Goal: Use online tool/utility

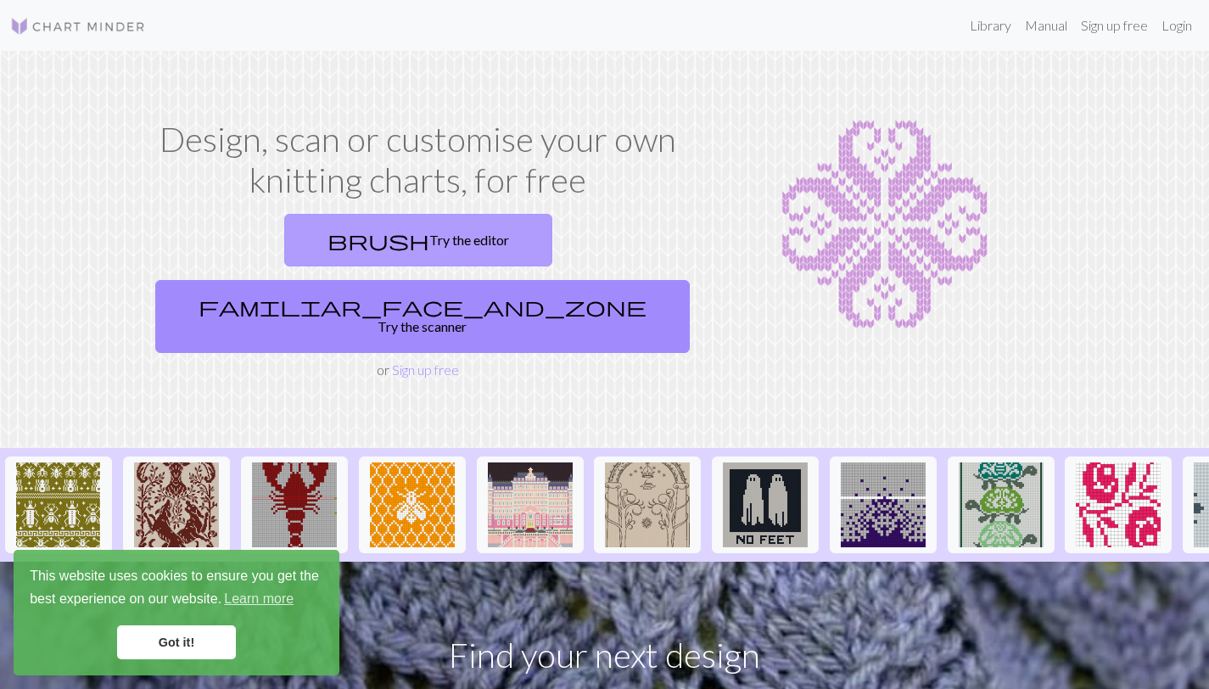
click at [349, 253] on link "brush Try the editor" at bounding box center [418, 240] width 268 height 53
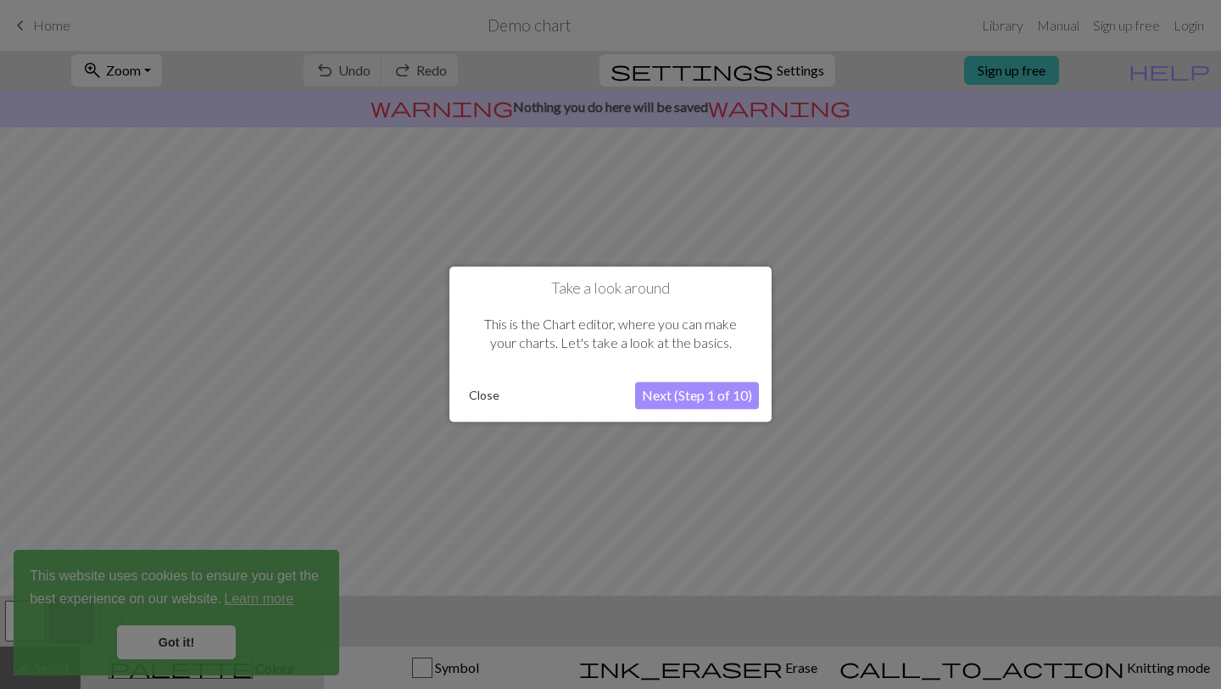
click at [665, 399] on button "Next (Step 1 of 10)" at bounding box center [697, 396] width 124 height 27
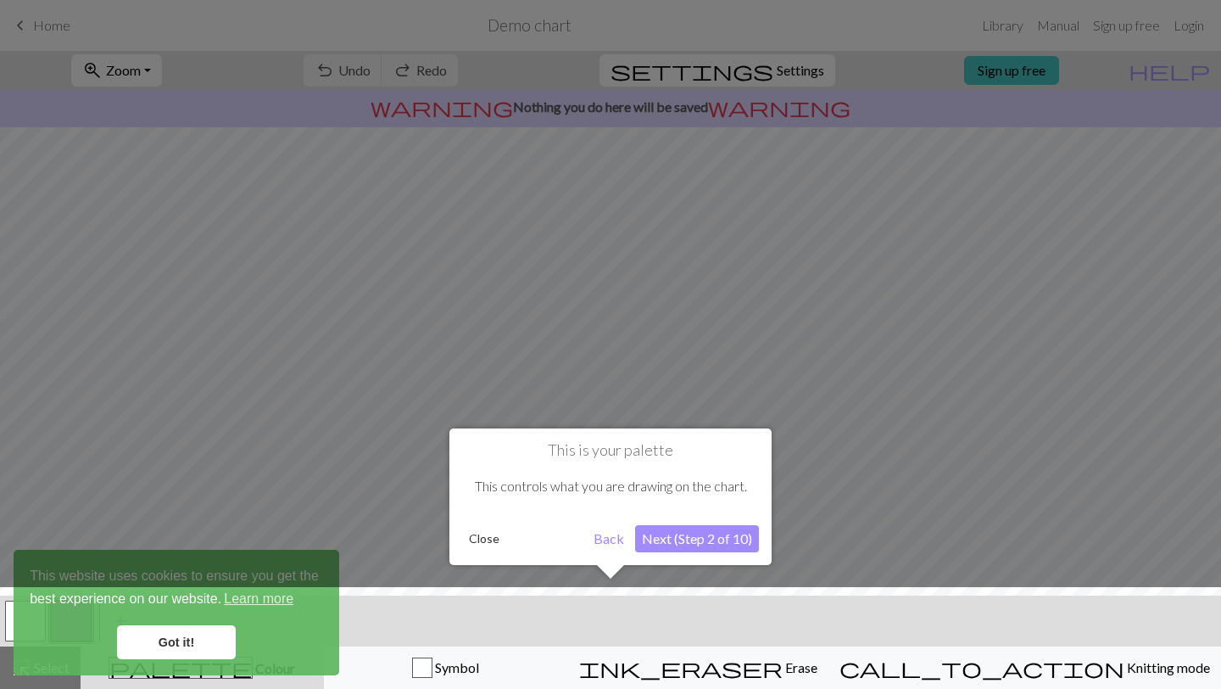
click at [661, 548] on button "Next (Step 2 of 10)" at bounding box center [697, 538] width 124 height 27
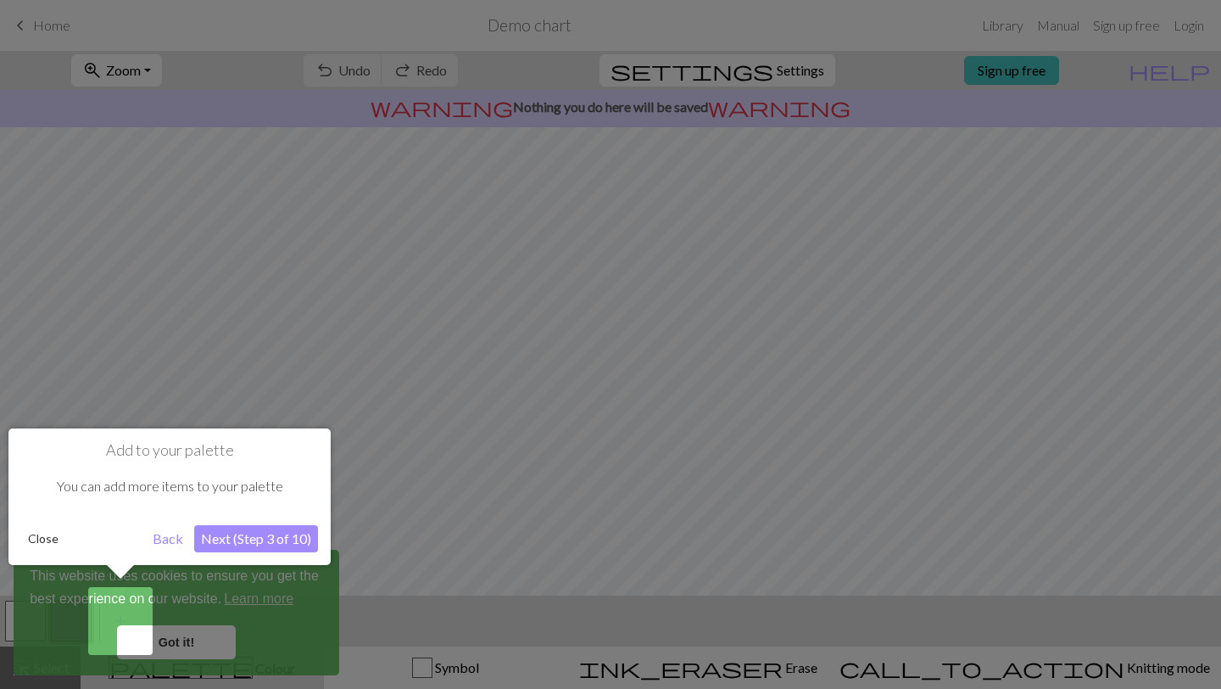
click at [271, 547] on button "Next (Step 3 of 10)" at bounding box center [256, 538] width 124 height 27
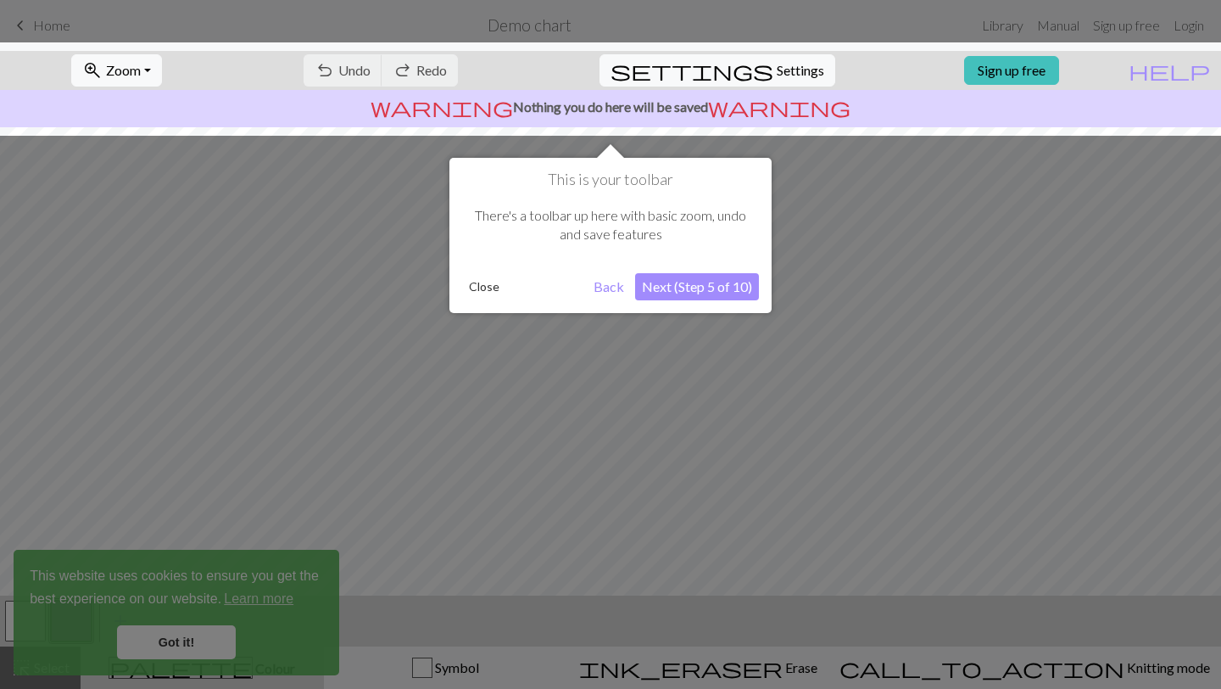
click at [679, 292] on button "Next (Step 5 of 10)" at bounding box center [697, 286] width 124 height 27
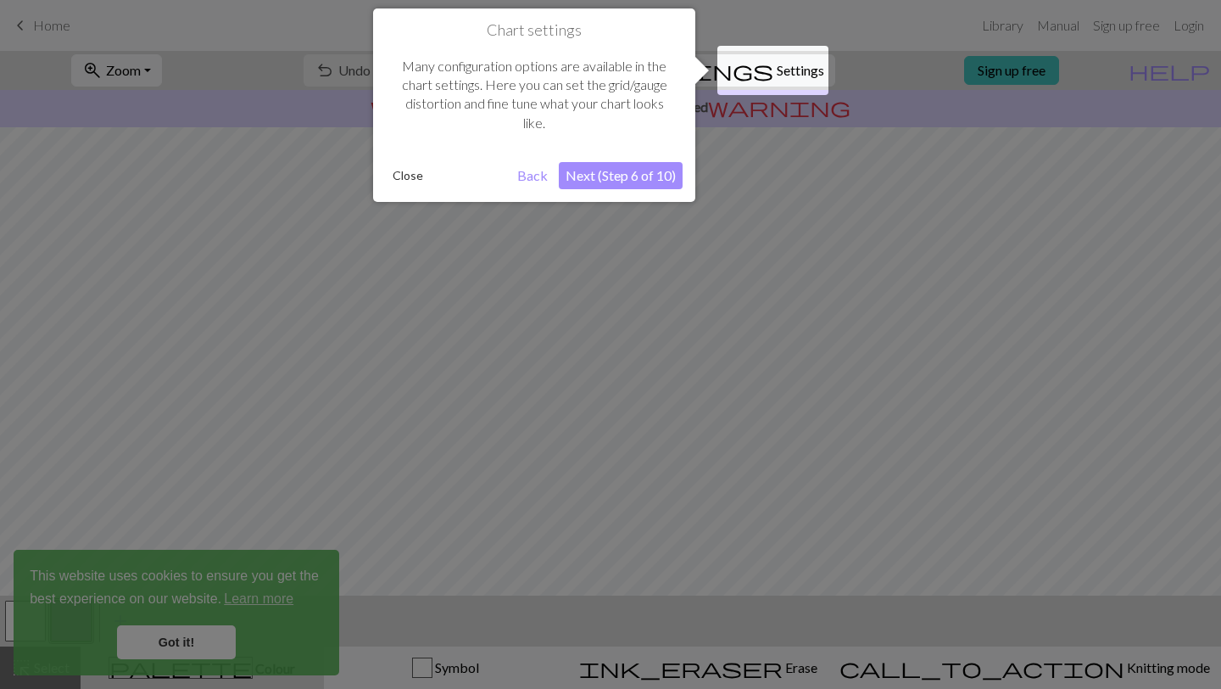
click at [638, 187] on button "Next (Step 6 of 10)" at bounding box center [621, 175] width 124 height 27
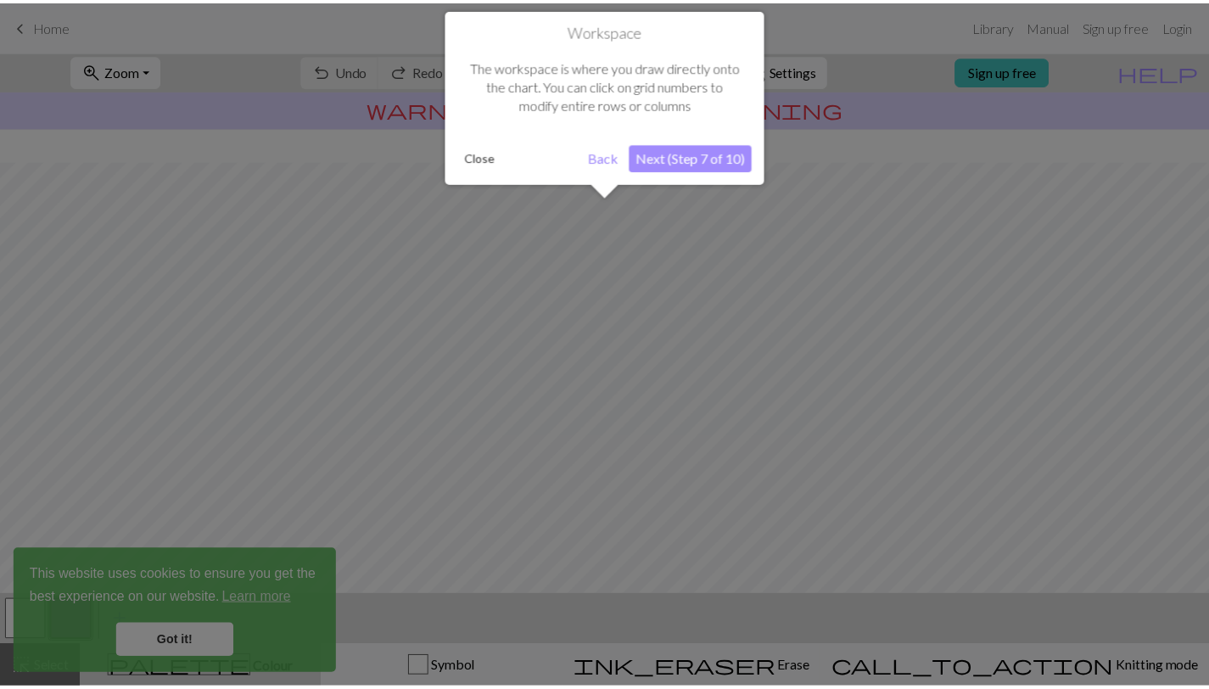
scroll to position [102, 0]
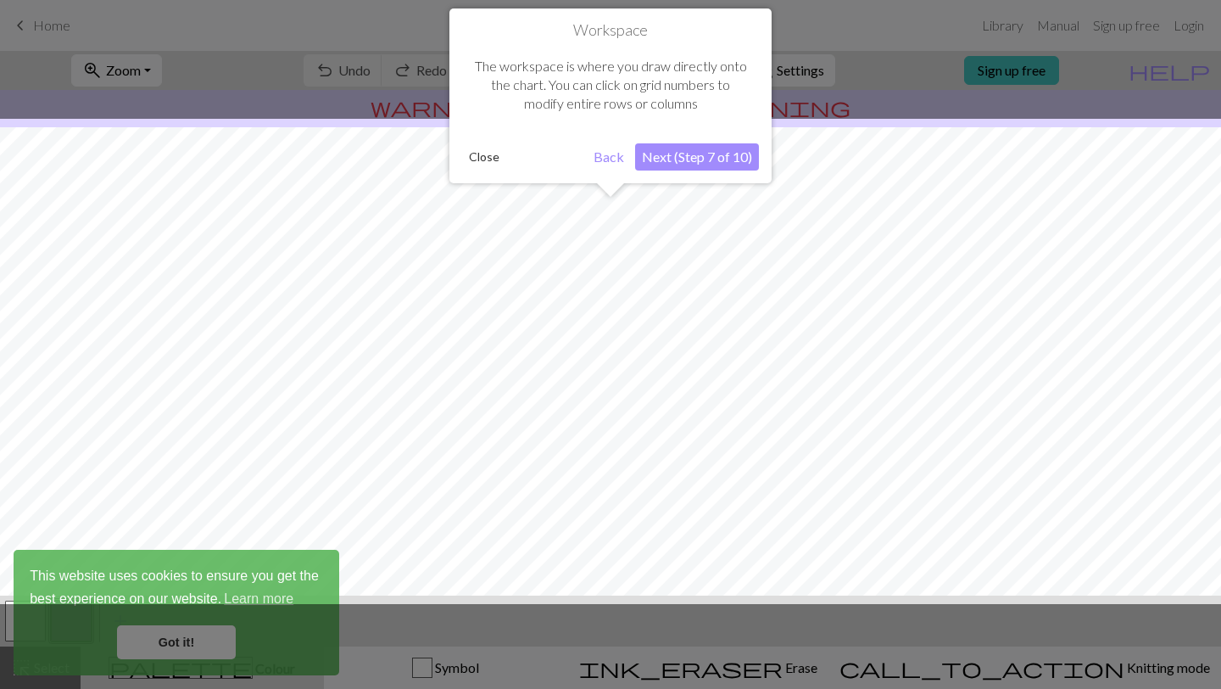
click at [662, 168] on button "Next (Step 7 of 10)" at bounding box center [697, 156] width 124 height 27
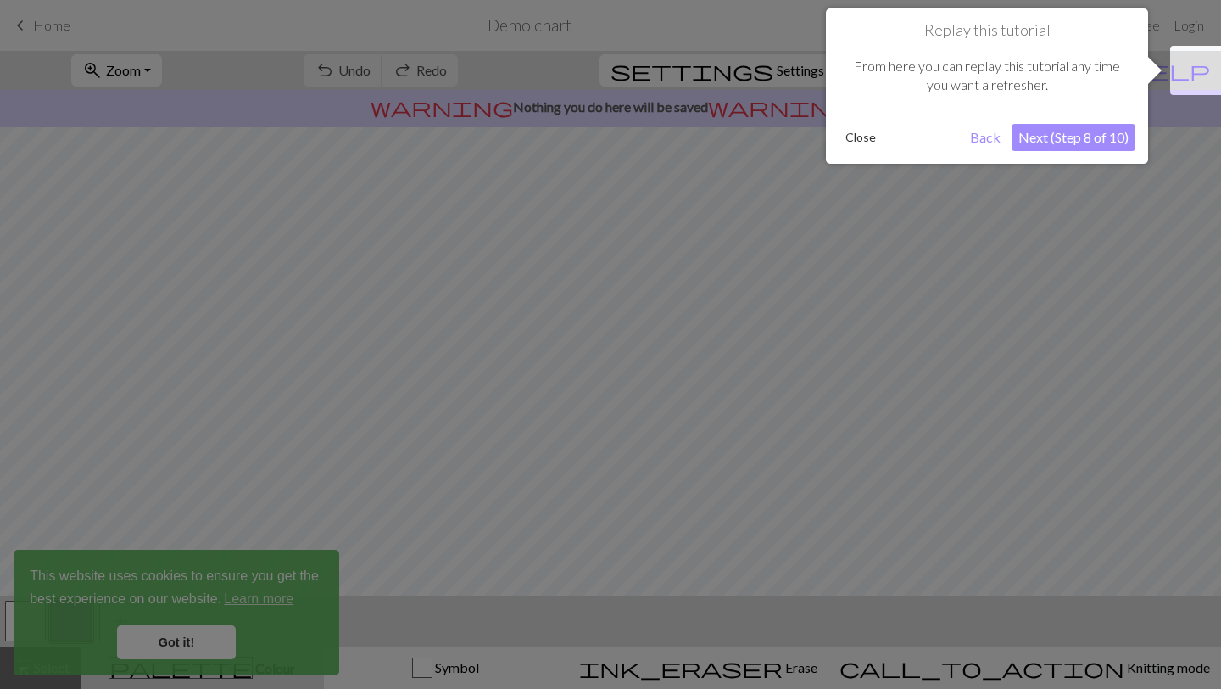
click at [857, 141] on button "Close" at bounding box center [861, 137] width 44 height 25
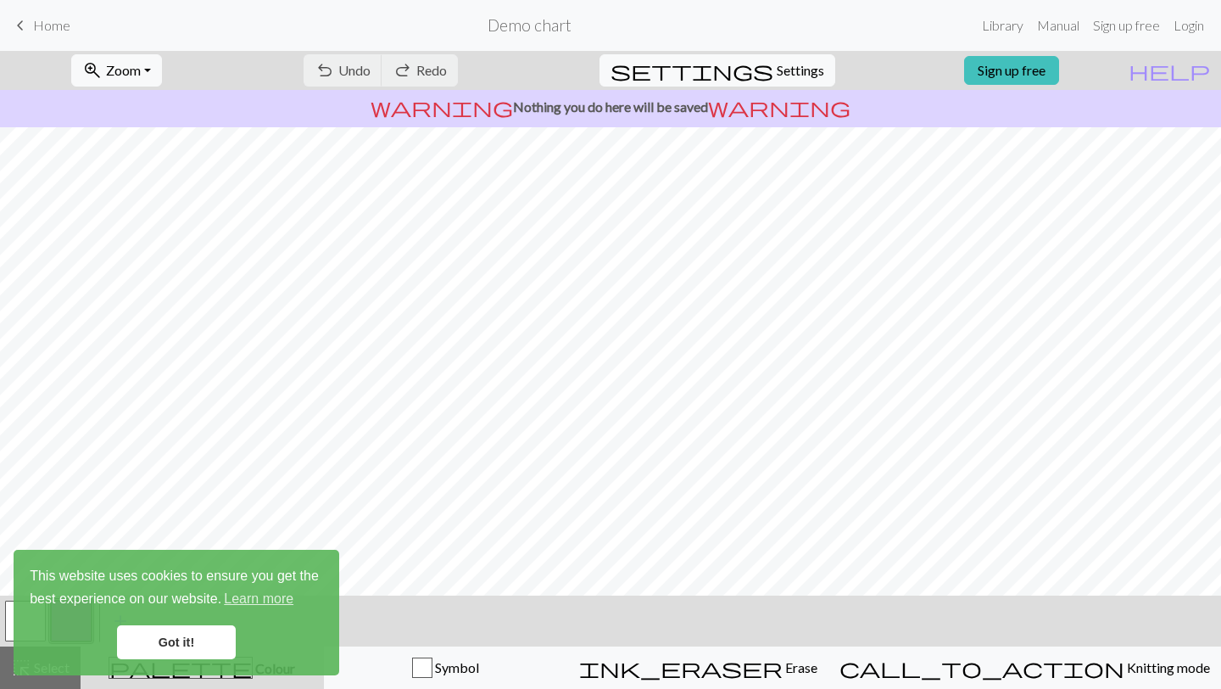
click at [411, 70] on div "undo Undo Undo redo Redo Redo" at bounding box center [381, 70] width 180 height 39
click at [1035, 69] on link "Sign up free" at bounding box center [1011, 70] width 95 height 29
